Goal: Information Seeking & Learning: Find specific fact

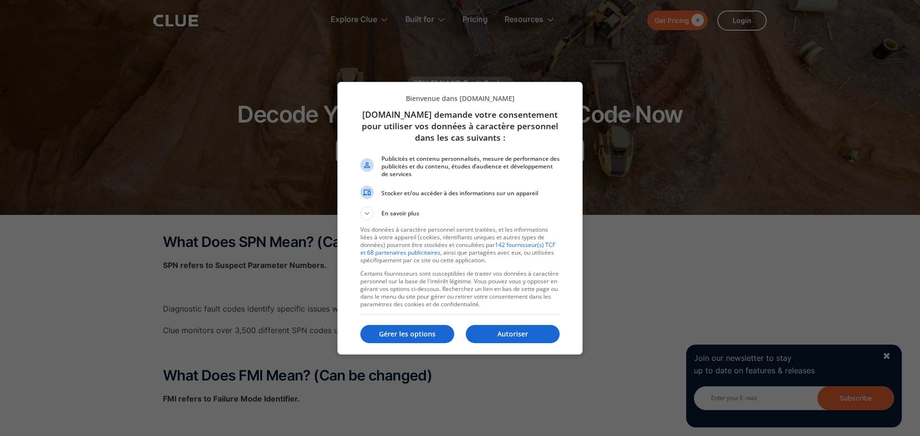
click at [507, 333] on p "Autoriser" at bounding box center [513, 335] width 94 height 10
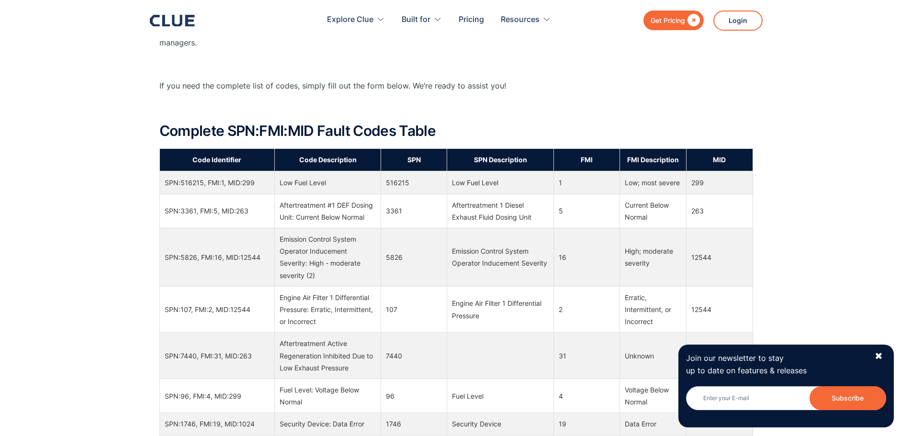
scroll to position [2730, 0]
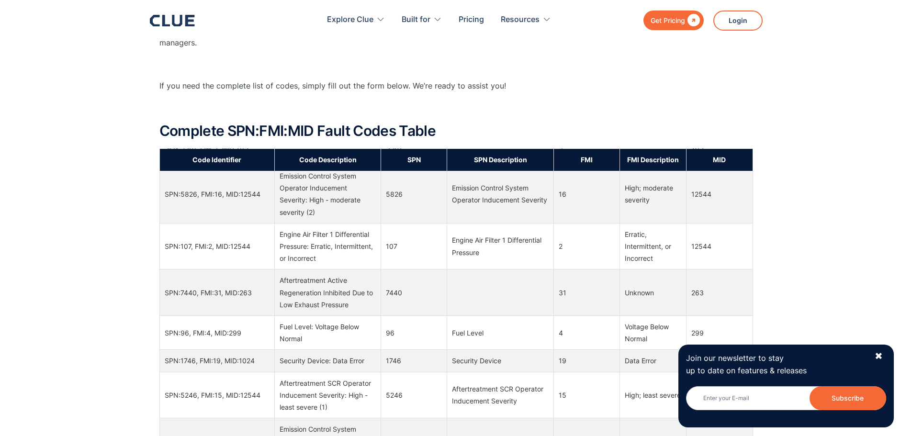
drag, startPoint x: 347, startPoint y: 242, endPoint x: 287, endPoint y: 241, distance: 59.9
click at [287, 109] on td "Seat Belt Switch" at bounding box center [327, 98] width 106 height 22
copy td "Seat Belt Switch"
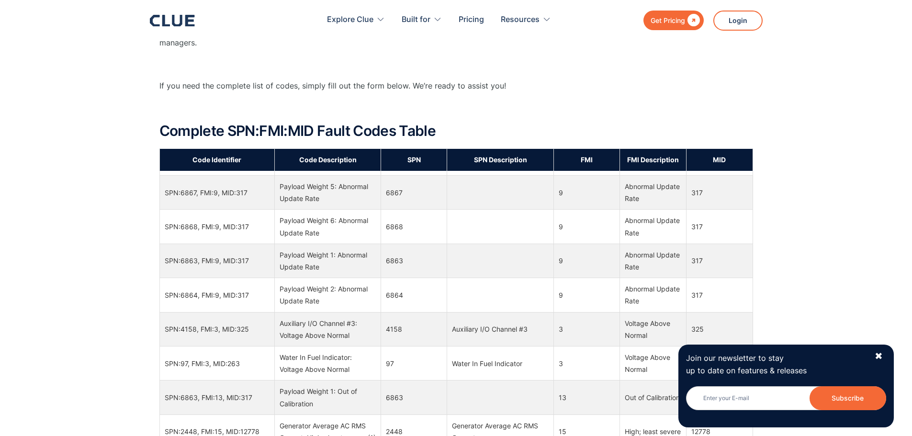
scroll to position [431, 0]
drag, startPoint x: 288, startPoint y: 355, endPoint x: 357, endPoint y: 370, distance: 70.1
click at [357, 370] on div "Water In Fuel Indicator: Voltage Above Normal" at bounding box center [328, 363] width 96 height 24
click at [287, 353] on div "Water In Fuel Indicator: Voltage Above Normal" at bounding box center [328, 363] width 96 height 24
drag, startPoint x: 288, startPoint y: 354, endPoint x: 362, endPoint y: 371, distance: 75.8
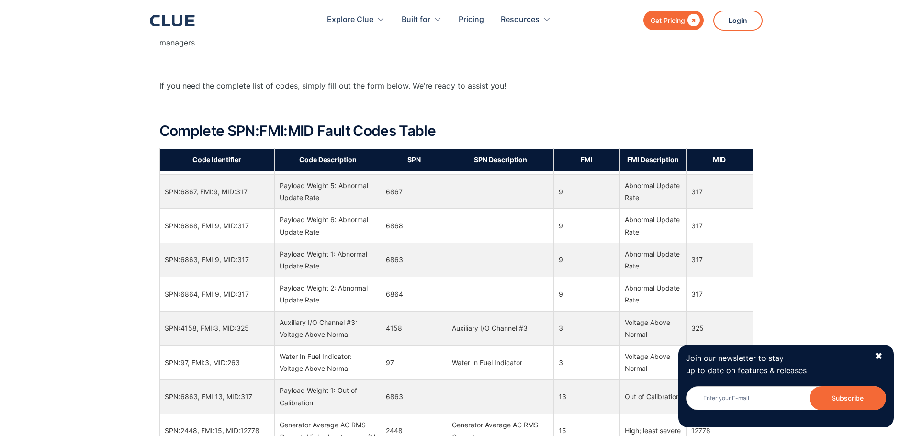
click at [362, 371] on div "Water In Fuel Indicator: Voltage Above Normal" at bounding box center [328, 363] width 96 height 24
copy div "Water In Fuel Indicator: Voltage Above Normal"
